Goal: Obtain resource: Download file/media

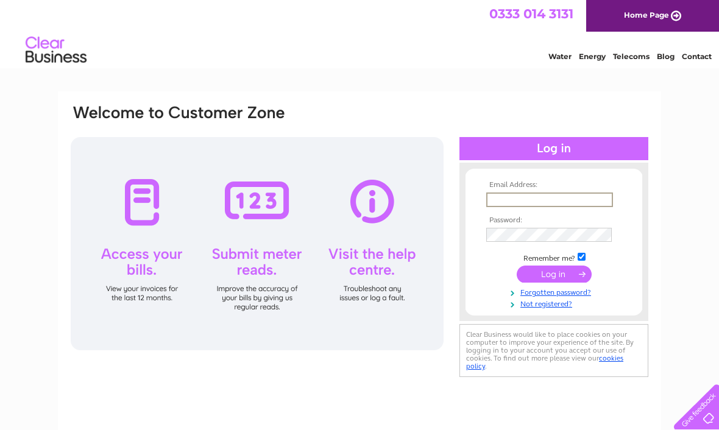
type input "[EMAIL_ADDRESS][DOMAIN_NAME]"
click at [543, 275] on input "submit" at bounding box center [553, 274] width 75 height 17
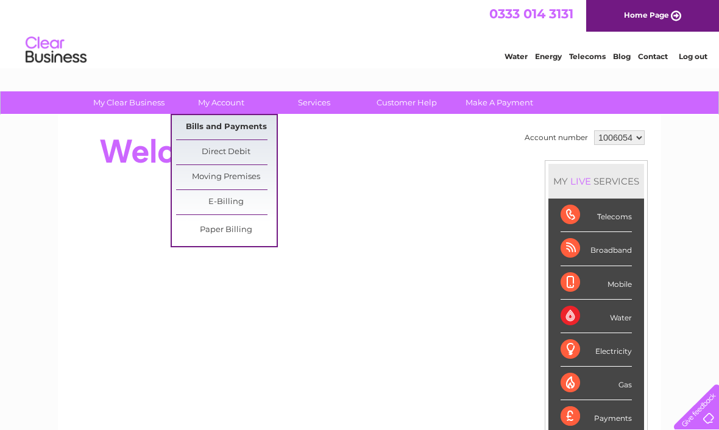
click at [219, 124] on link "Bills and Payments" at bounding box center [226, 127] width 100 height 24
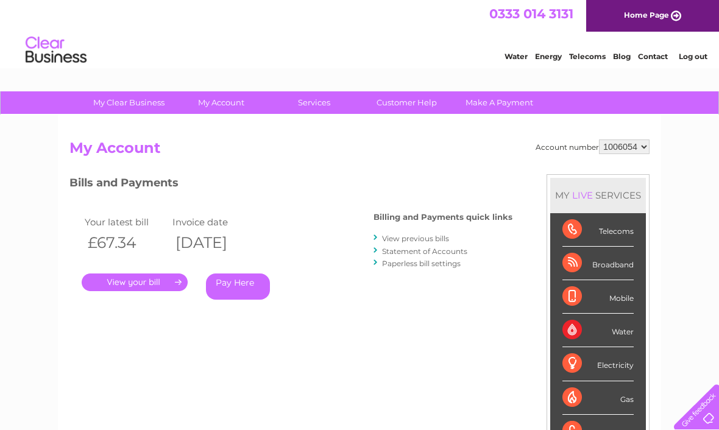
click at [131, 281] on link "." at bounding box center [135, 282] width 106 height 18
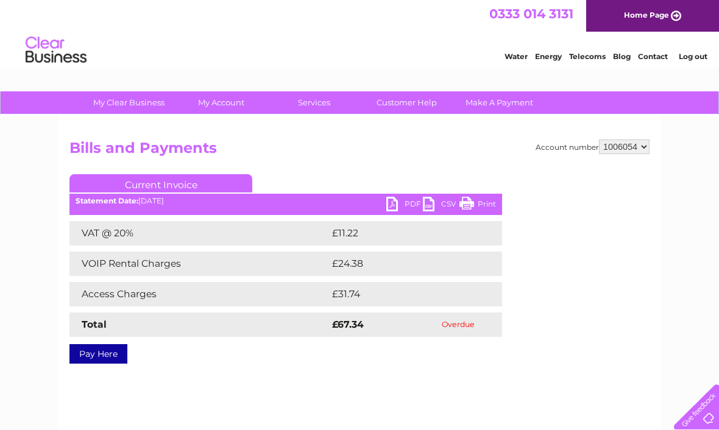
click at [428, 203] on link "CSV" at bounding box center [441, 206] width 37 height 18
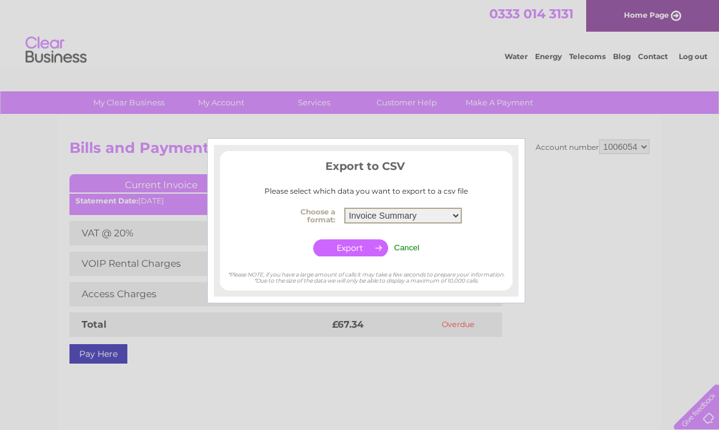
click at [413, 245] on input "Cancel" at bounding box center [407, 247] width 26 height 9
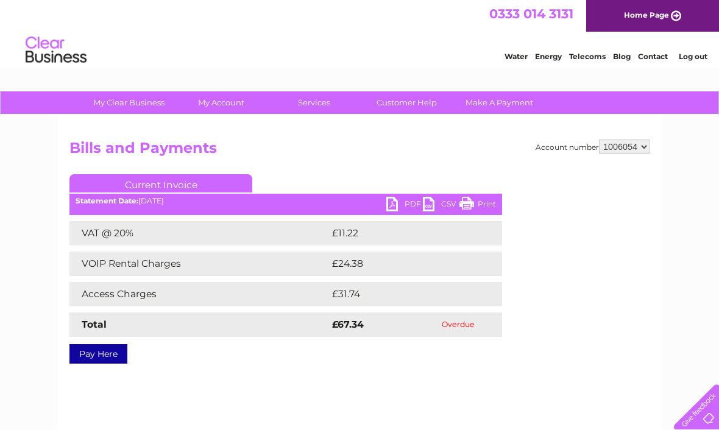
click at [392, 200] on link "PDF" at bounding box center [404, 206] width 37 height 18
